Goal: Task Accomplishment & Management: Use online tool/utility

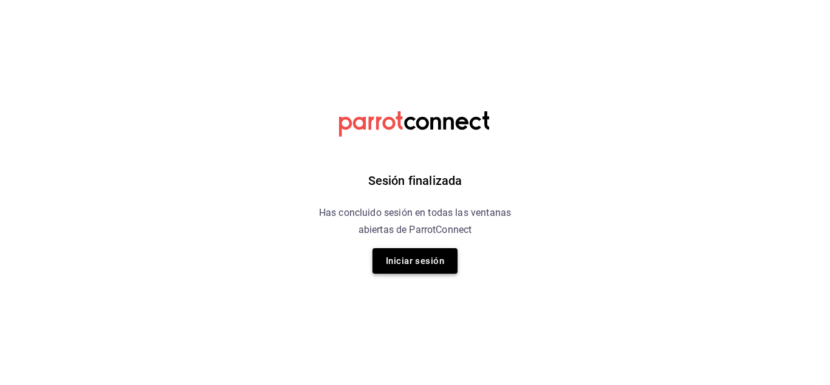
click at [437, 261] on button "Iniciar sesión" at bounding box center [414, 261] width 85 height 26
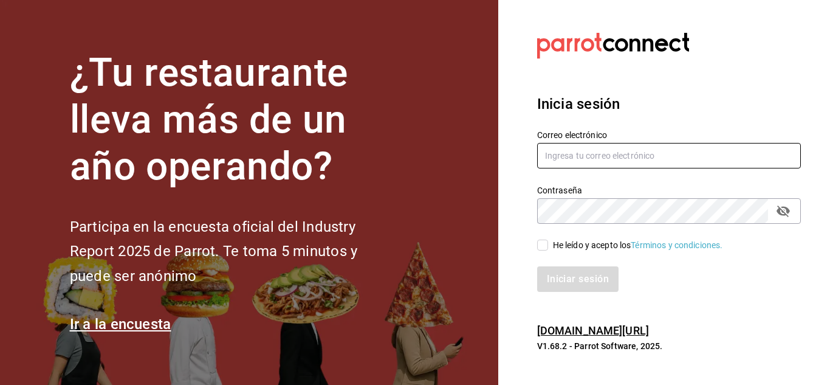
type input "cafeteria@fikakaffe.mx"
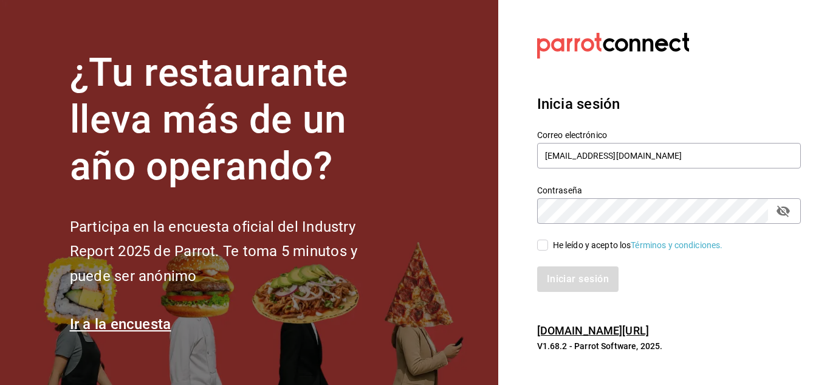
click at [547, 247] on input "He leído y acepto los Términos y condiciones." at bounding box center [542, 244] width 11 height 11
checkbox input "true"
click at [565, 271] on button "Iniciar sesión" at bounding box center [578, 279] width 83 height 26
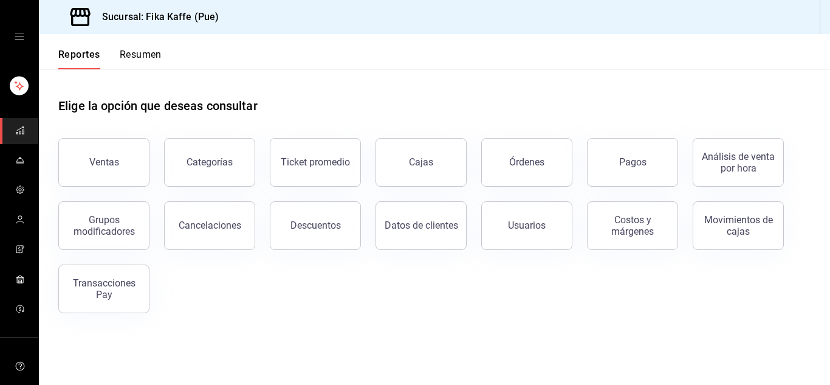
click at [106, 156] on button "Ventas" at bounding box center [103, 162] width 91 height 49
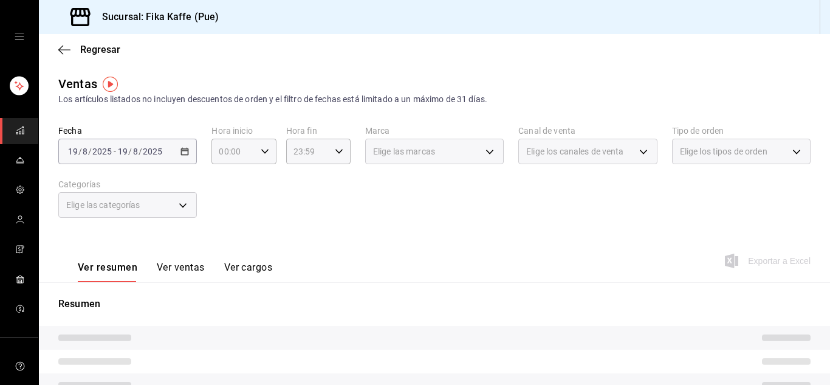
click at [489, 264] on div "Ver resumen Ver ventas Ver cargos Exportar a Excel" at bounding box center [434, 257] width 791 height 50
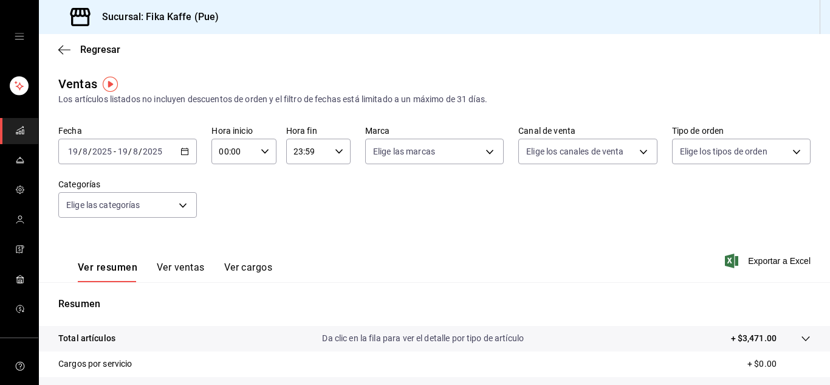
click at [107, 154] on input "2025" at bounding box center [102, 151] width 21 height 10
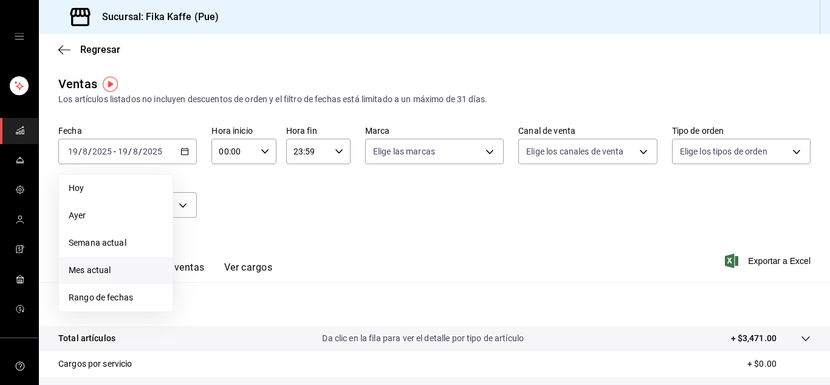
click at [114, 268] on span "Mes actual" at bounding box center [116, 270] width 94 height 13
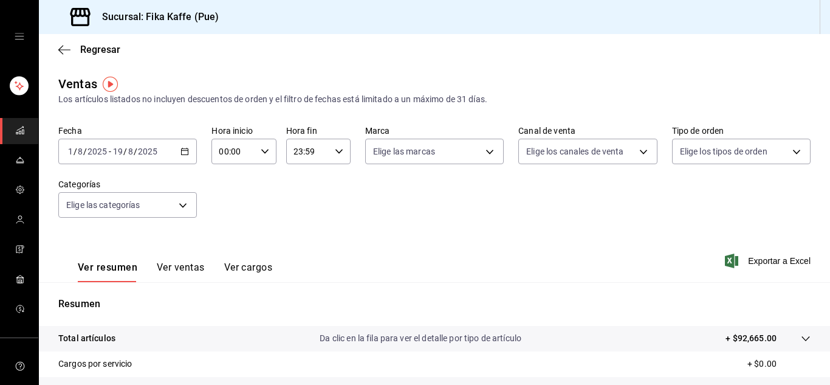
click at [117, 154] on input "19" at bounding box center [117, 151] width 11 height 10
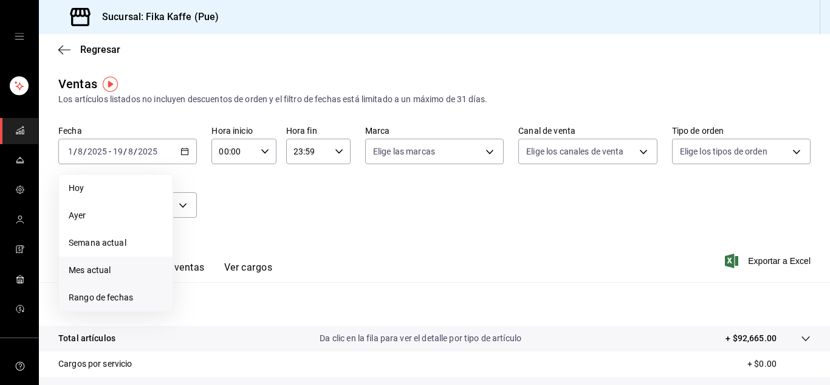
click at [125, 288] on li "Rango de fechas" at bounding box center [116, 297] width 114 height 27
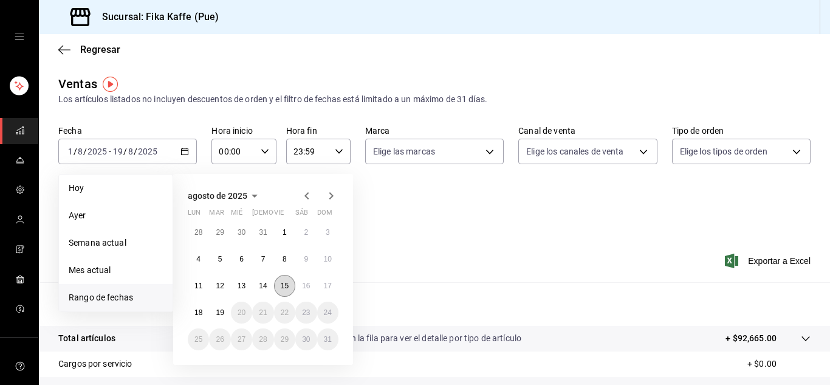
click at [282, 281] on abbr "15" at bounding box center [285, 285] width 8 height 9
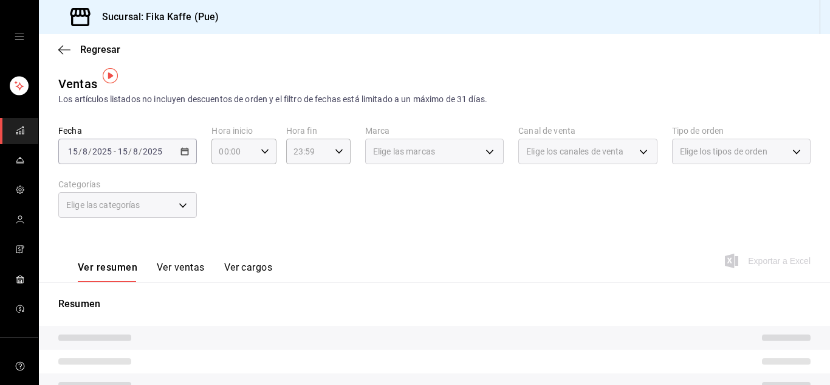
scroll to position [61, 0]
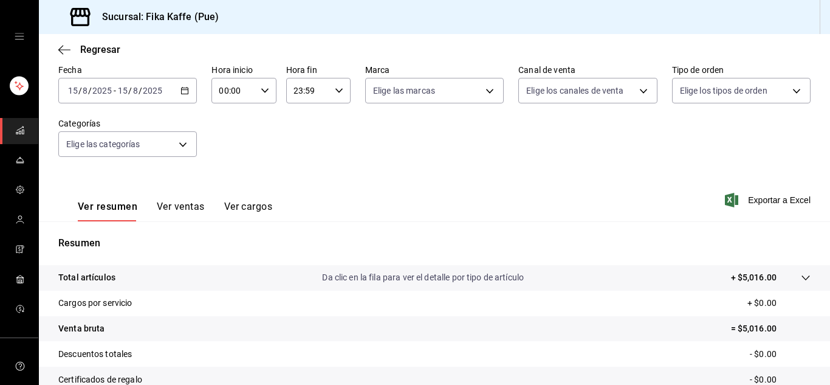
click at [194, 208] on button "Ver ventas" at bounding box center [181, 211] width 48 height 21
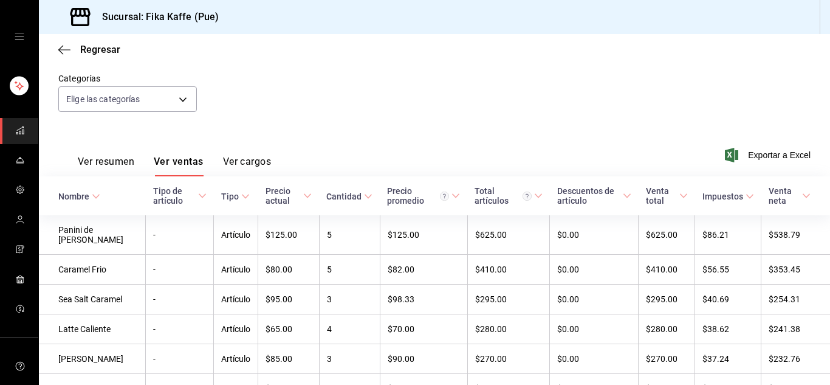
scroll to position [122, 0]
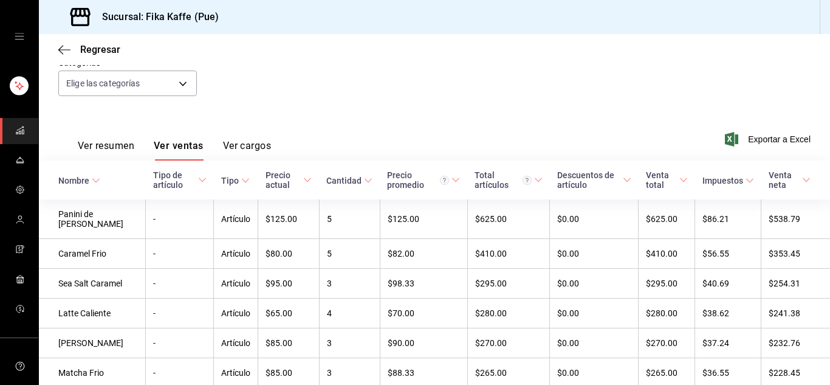
click at [241, 147] on button "Ver cargos" at bounding box center [247, 150] width 49 height 21
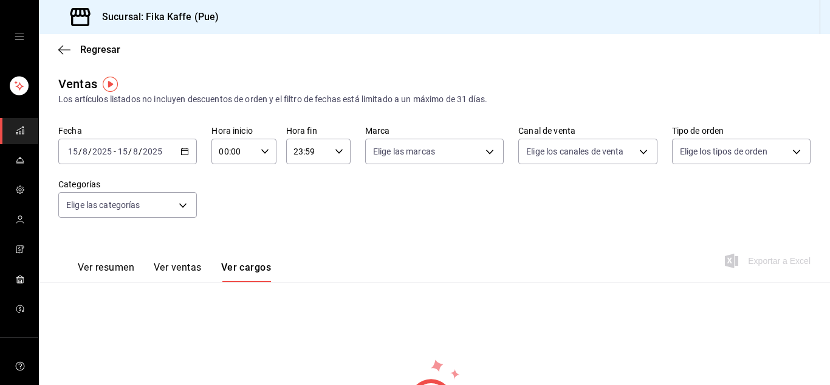
click at [105, 269] on button "Ver resumen" at bounding box center [106, 271] width 57 height 21
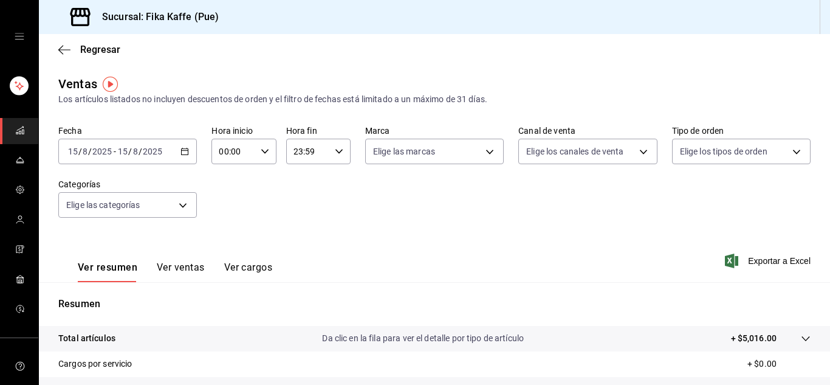
click at [246, 153] on input "00:00" at bounding box center [233, 151] width 44 height 24
click at [227, 200] on button "15" at bounding box center [225, 194] width 27 height 24
type input "15:00"
click at [347, 225] on div at bounding box center [415, 192] width 830 height 385
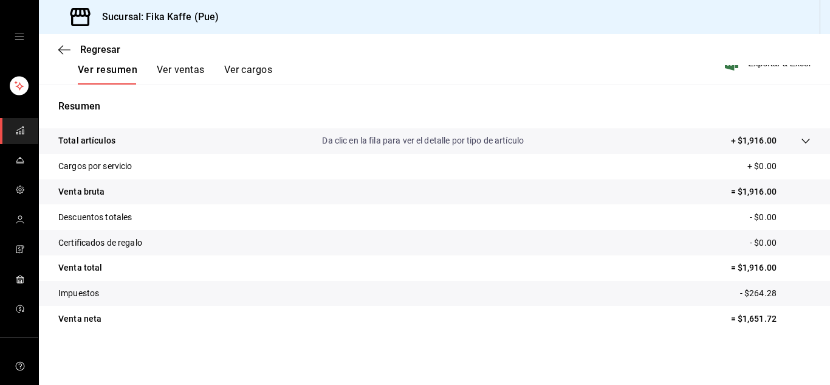
scroll to position [76, 0]
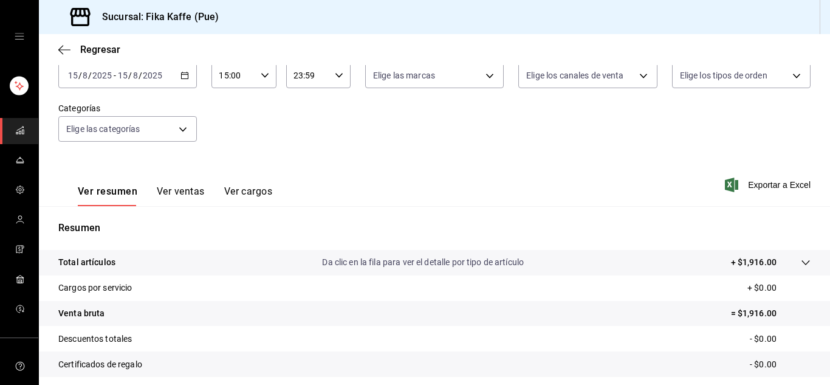
click at [187, 188] on button "Ver ventas" at bounding box center [181, 195] width 48 height 21
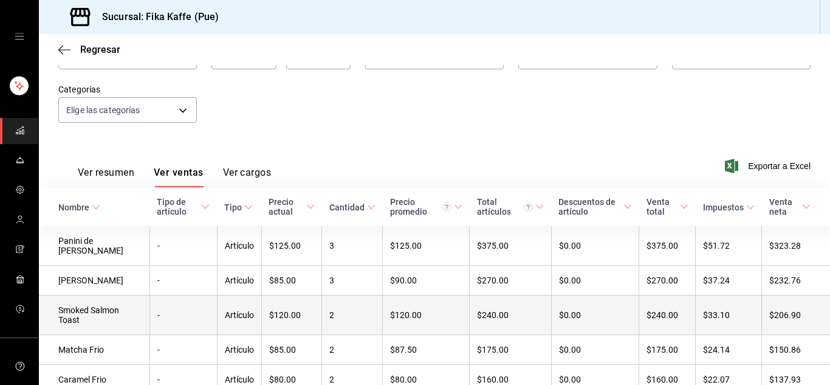
scroll to position [116, 0]
